Goal: Navigation & Orientation: Find specific page/section

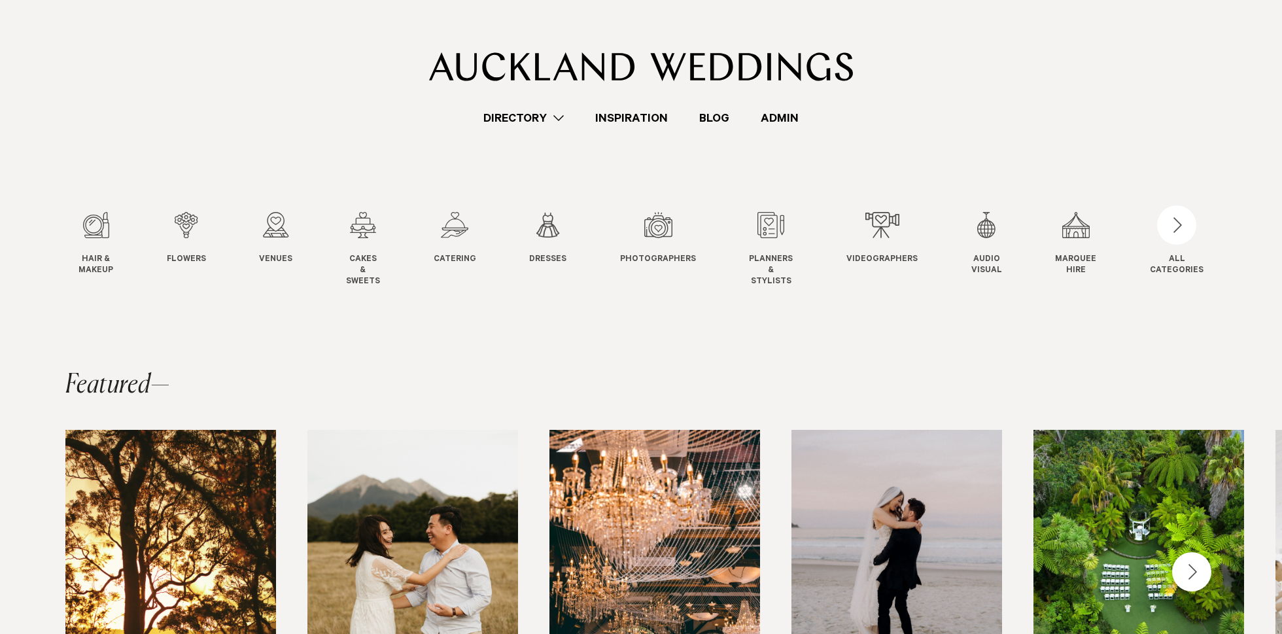
click at [800, 116] on link "Admin" at bounding box center [779, 118] width 69 height 18
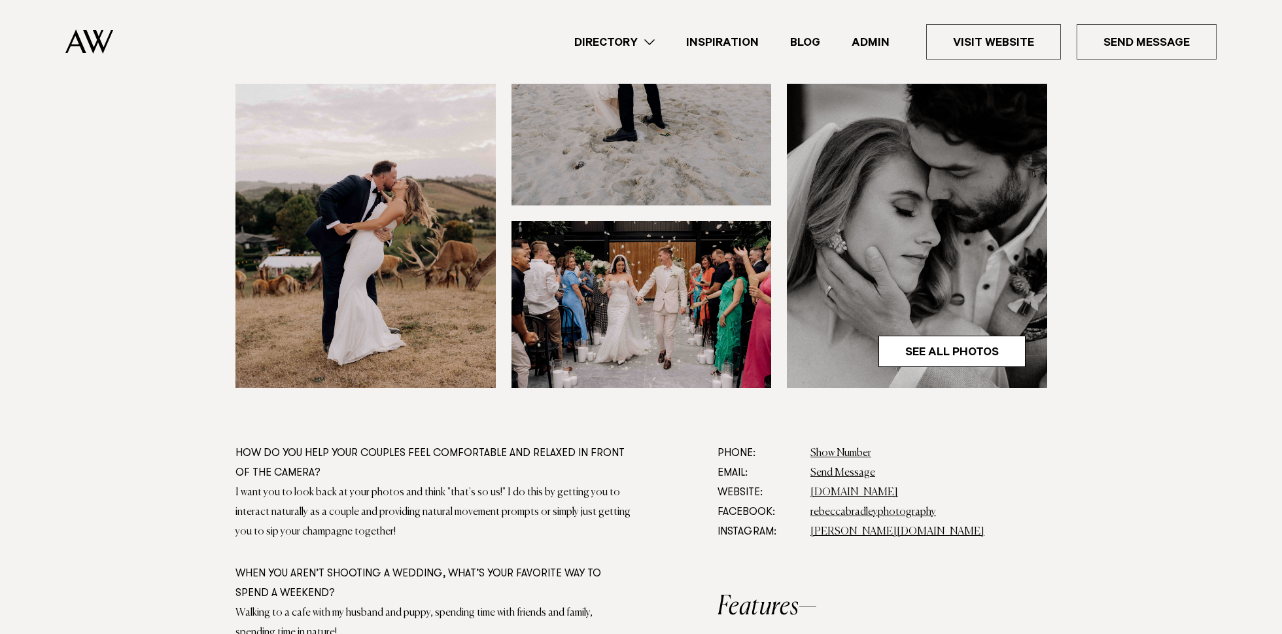
scroll to position [412, 0]
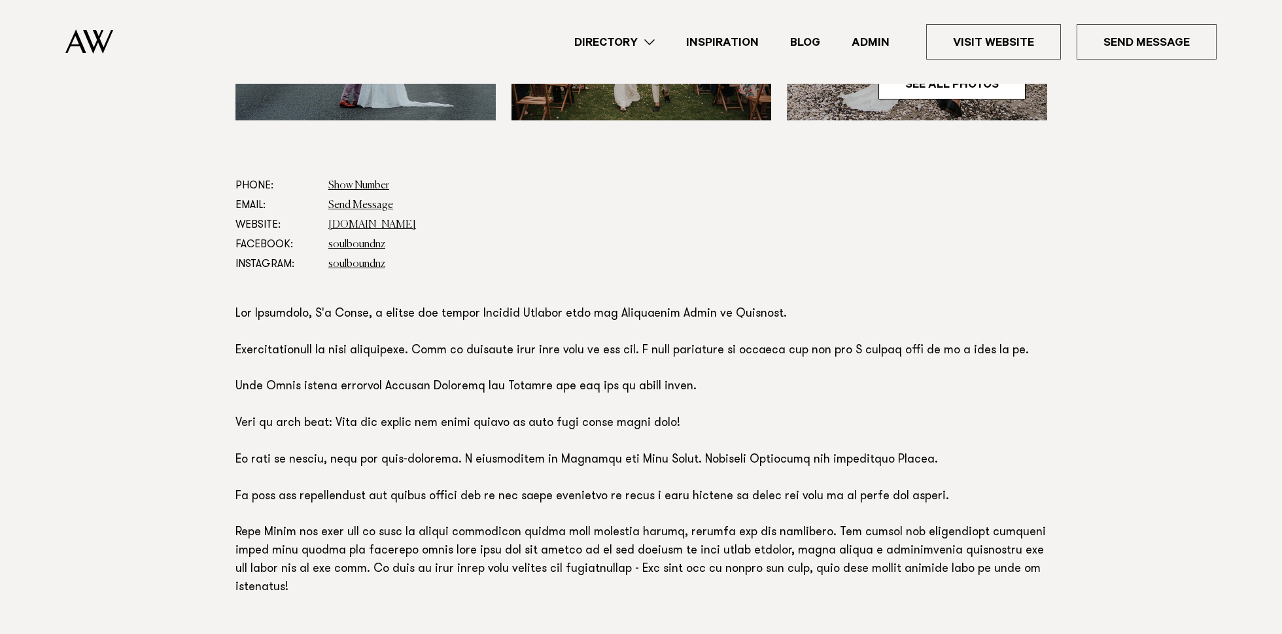
scroll to position [1116, 0]
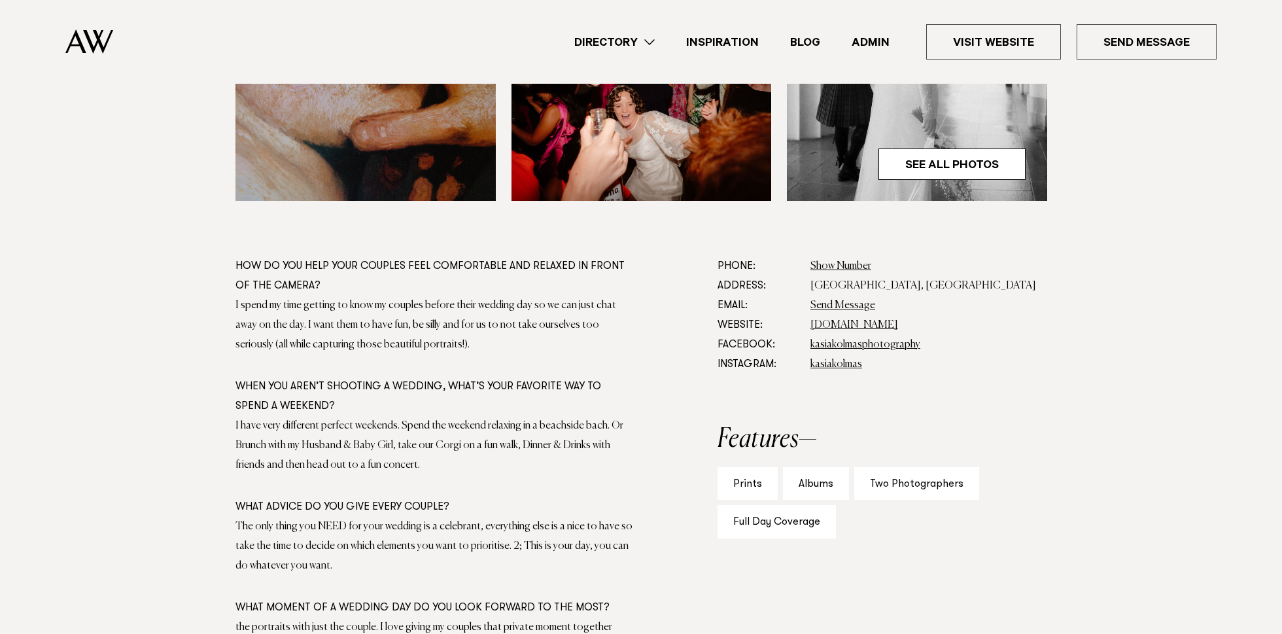
scroll to position [626, 0]
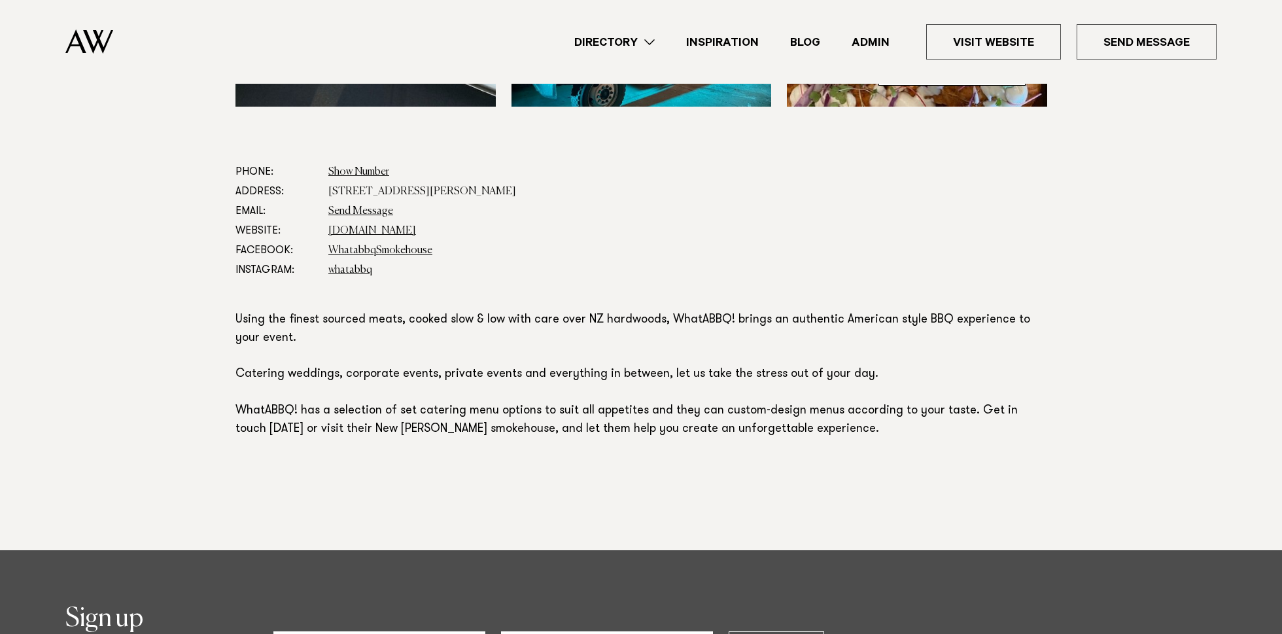
scroll to position [592, 0]
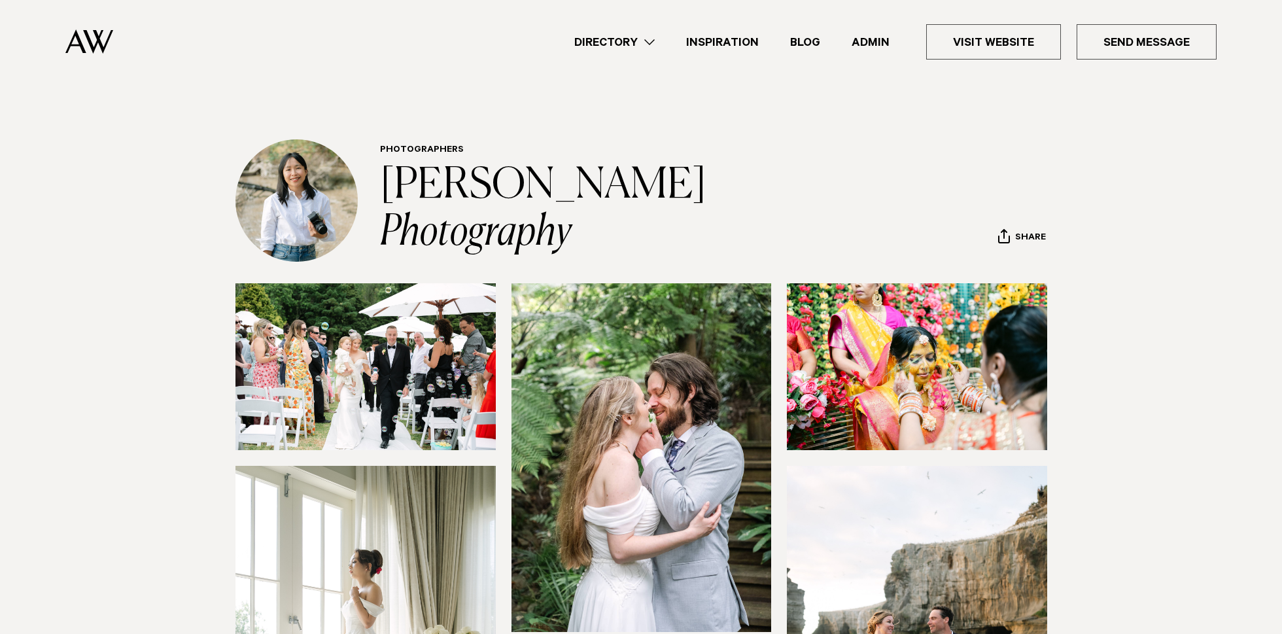
scroll to position [760, 0]
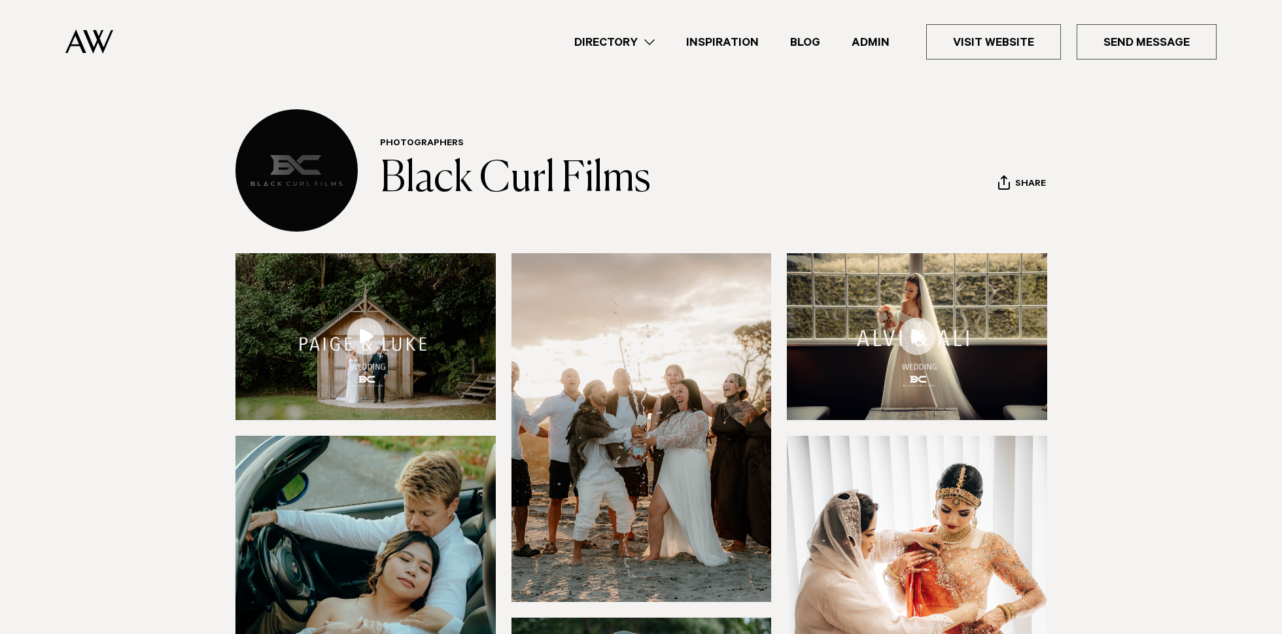
scroll to position [50, 0]
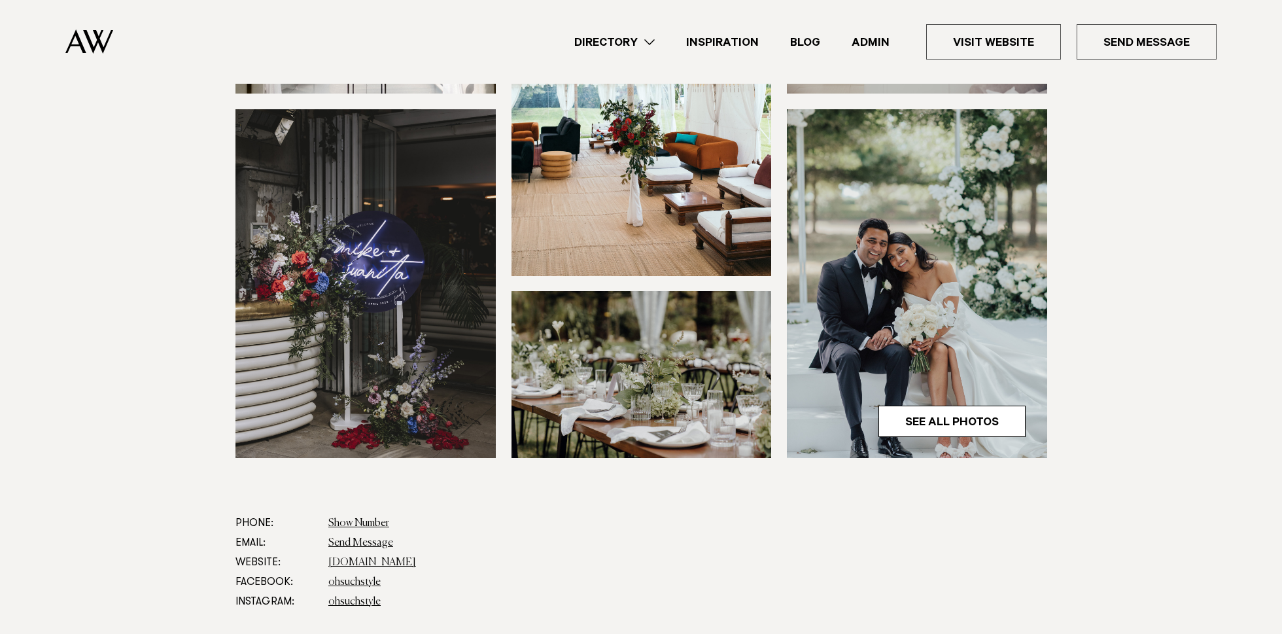
scroll to position [275, 0]
